Goal: Browse casually: Explore the website without a specific task or goal

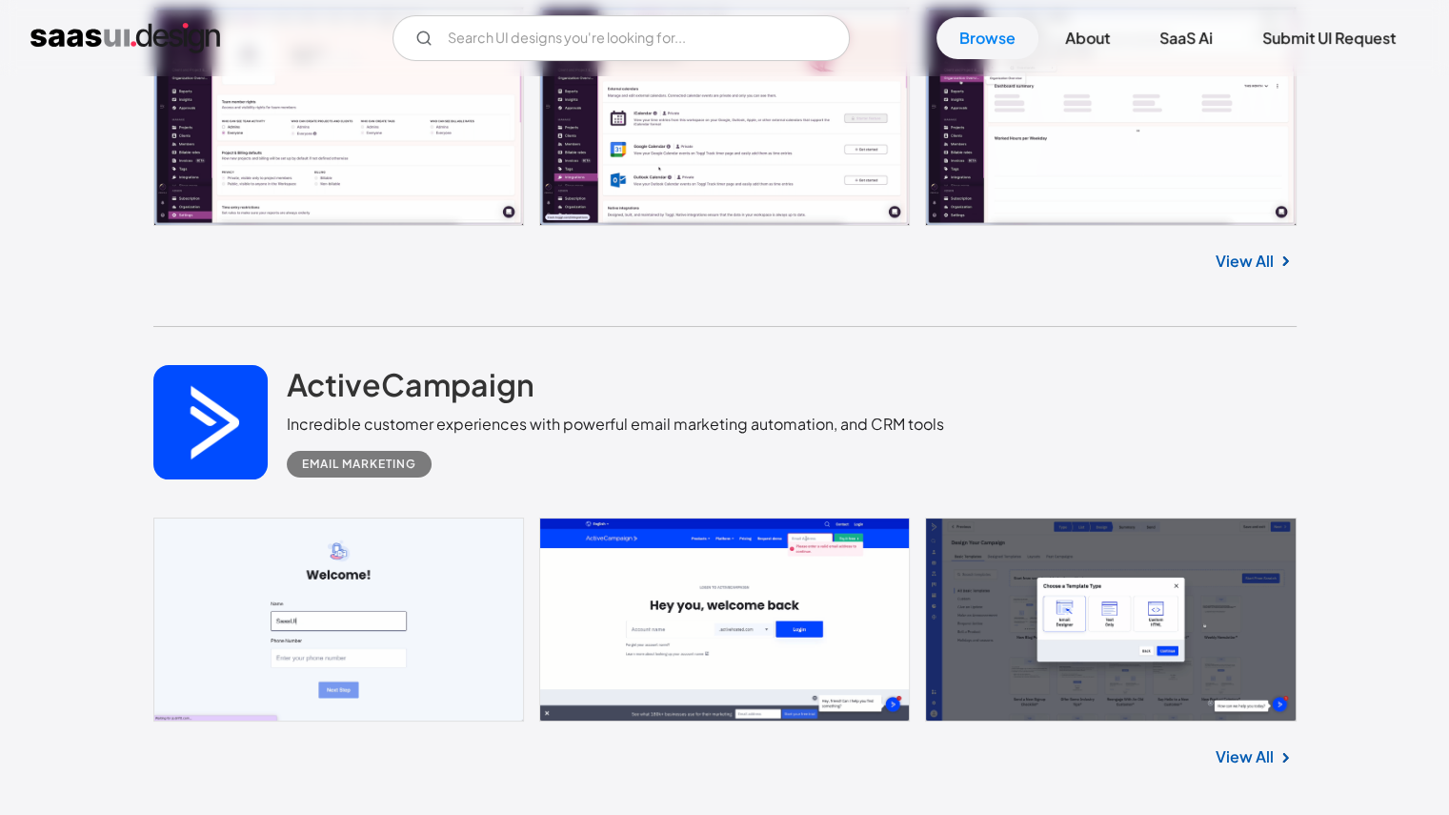
scroll to position [7431, 0]
